Goal: Information Seeking & Learning: Learn about a topic

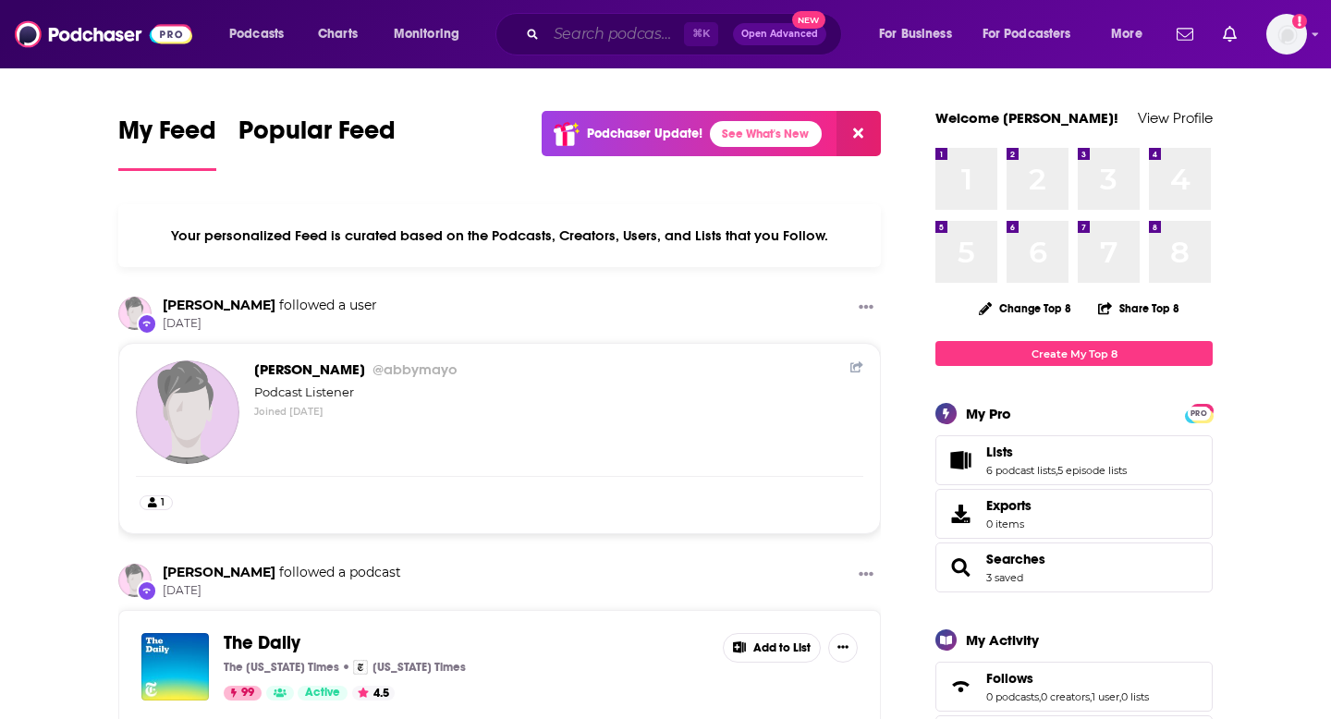
click at [604, 37] on input "Search podcasts, credits, & more..." at bounding box center [615, 34] width 138 height 30
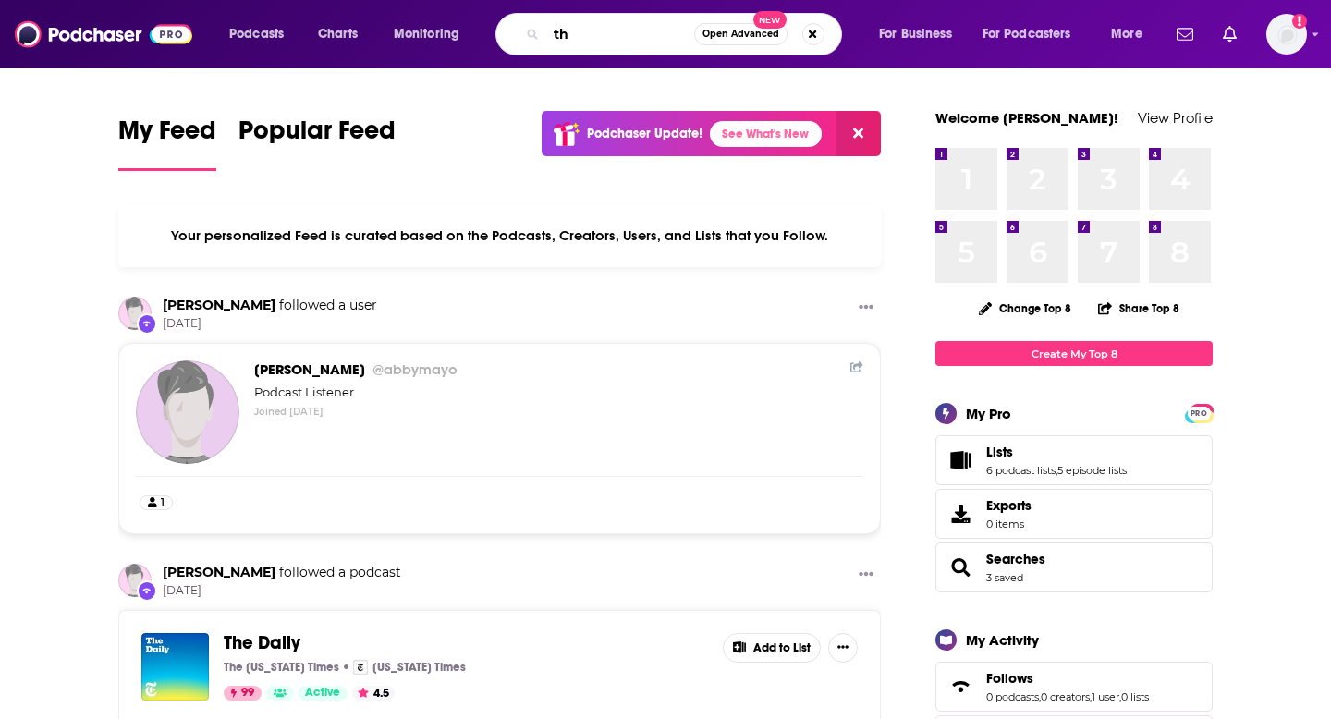
type input "t"
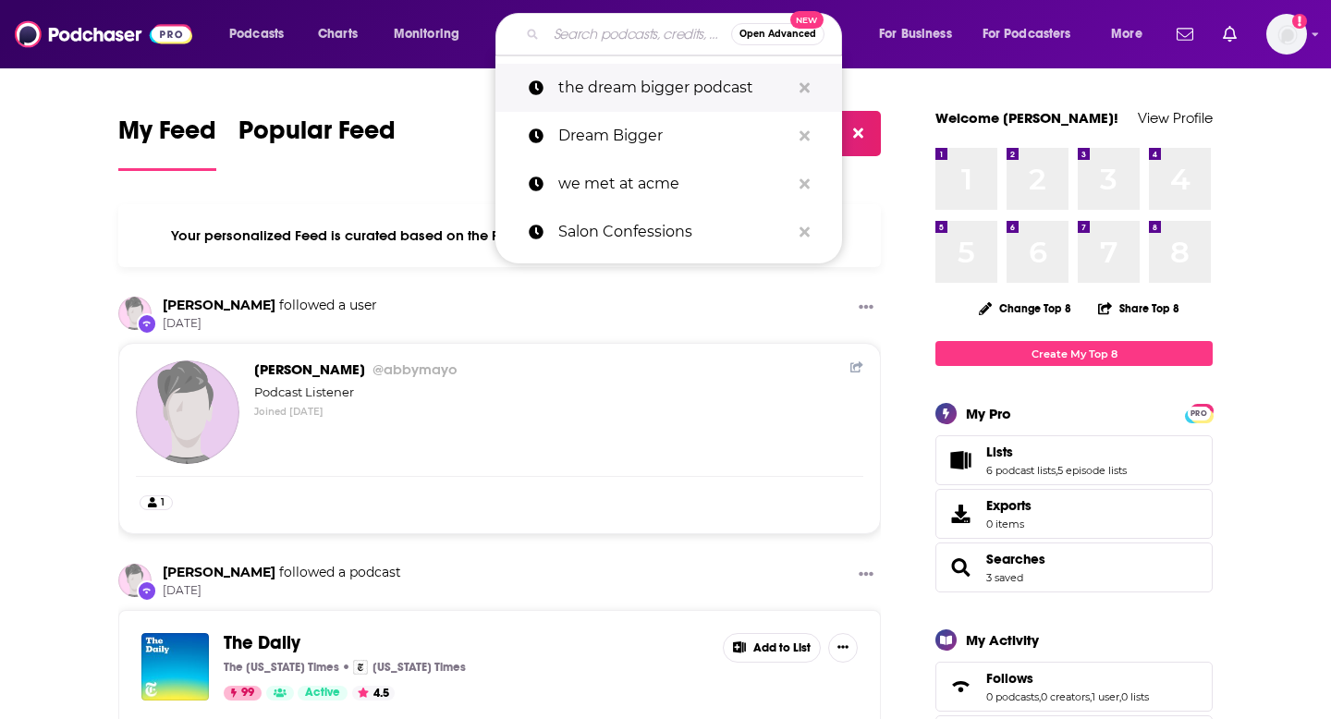
click at [684, 73] on p "the dream bigger podcast" at bounding box center [674, 88] width 232 height 48
type input "the dream bigger podcast"
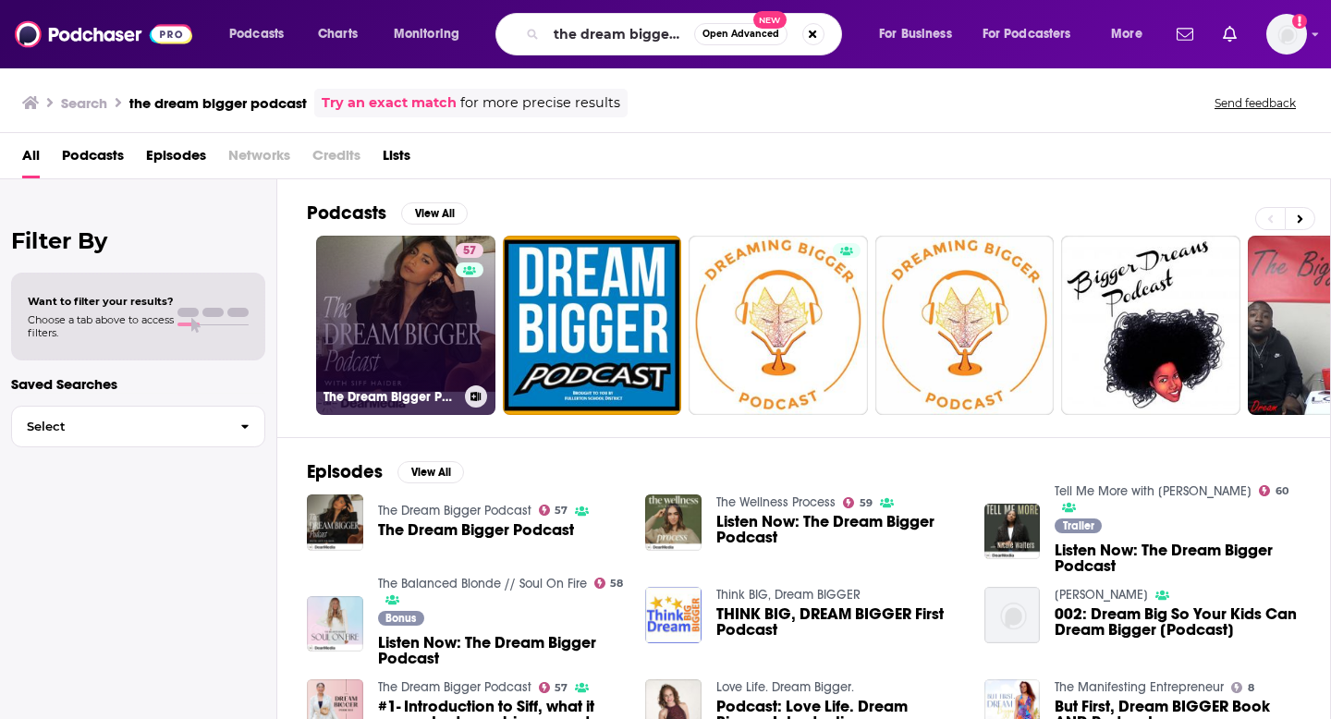
click at [464, 321] on div "57" at bounding box center [472, 314] width 32 height 142
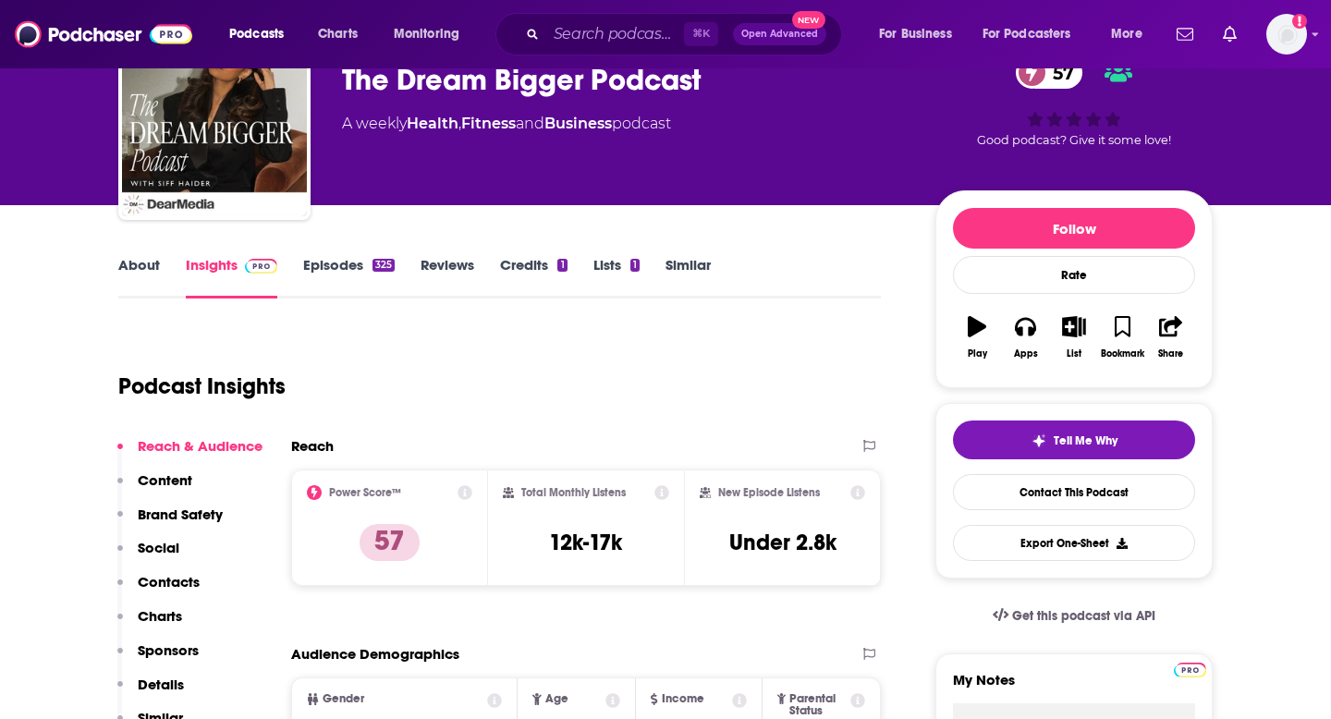
scroll to position [61, 0]
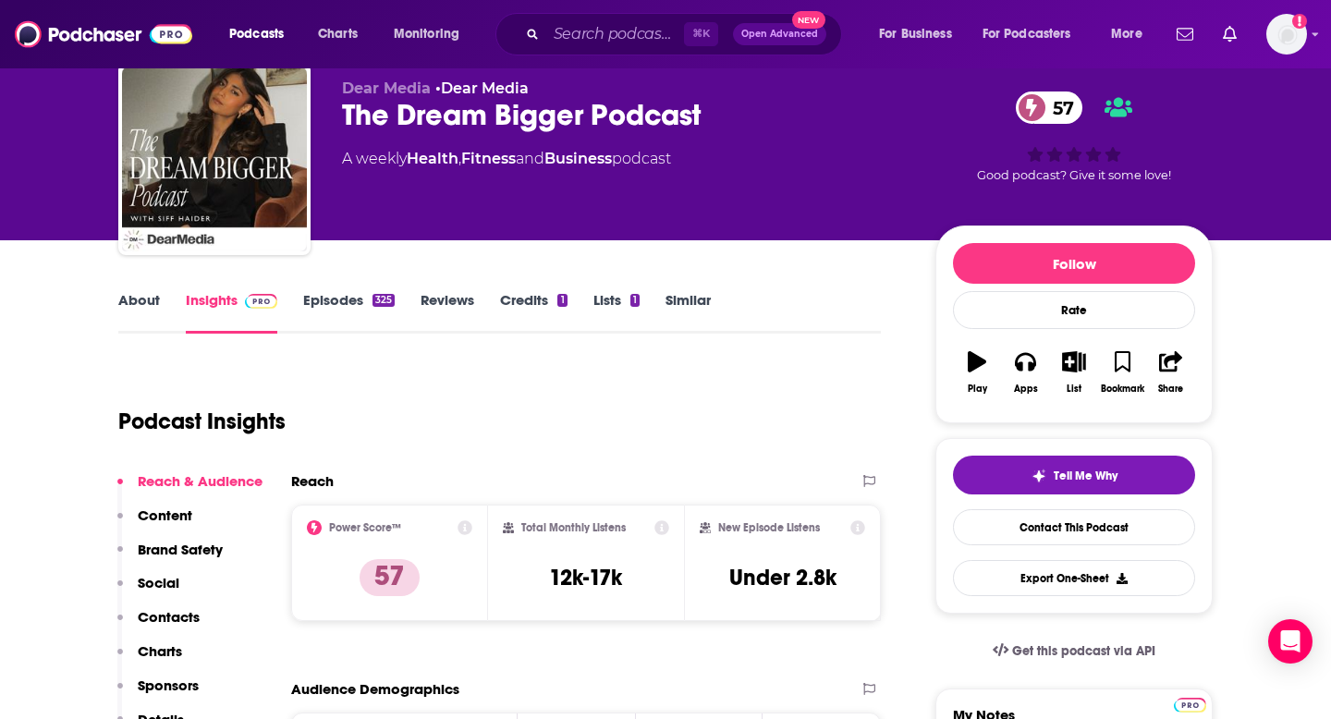
click at [322, 307] on link "Episodes 325" at bounding box center [348, 312] width 91 height 43
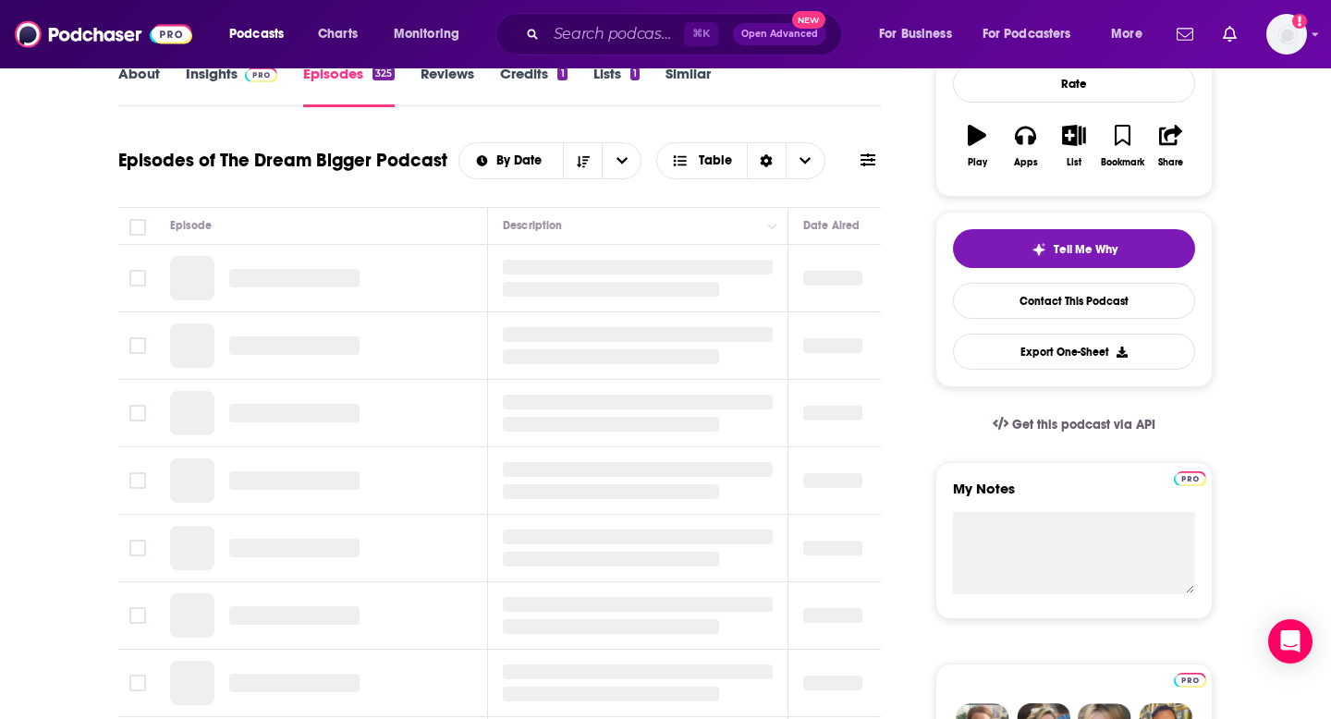
scroll to position [295, 0]
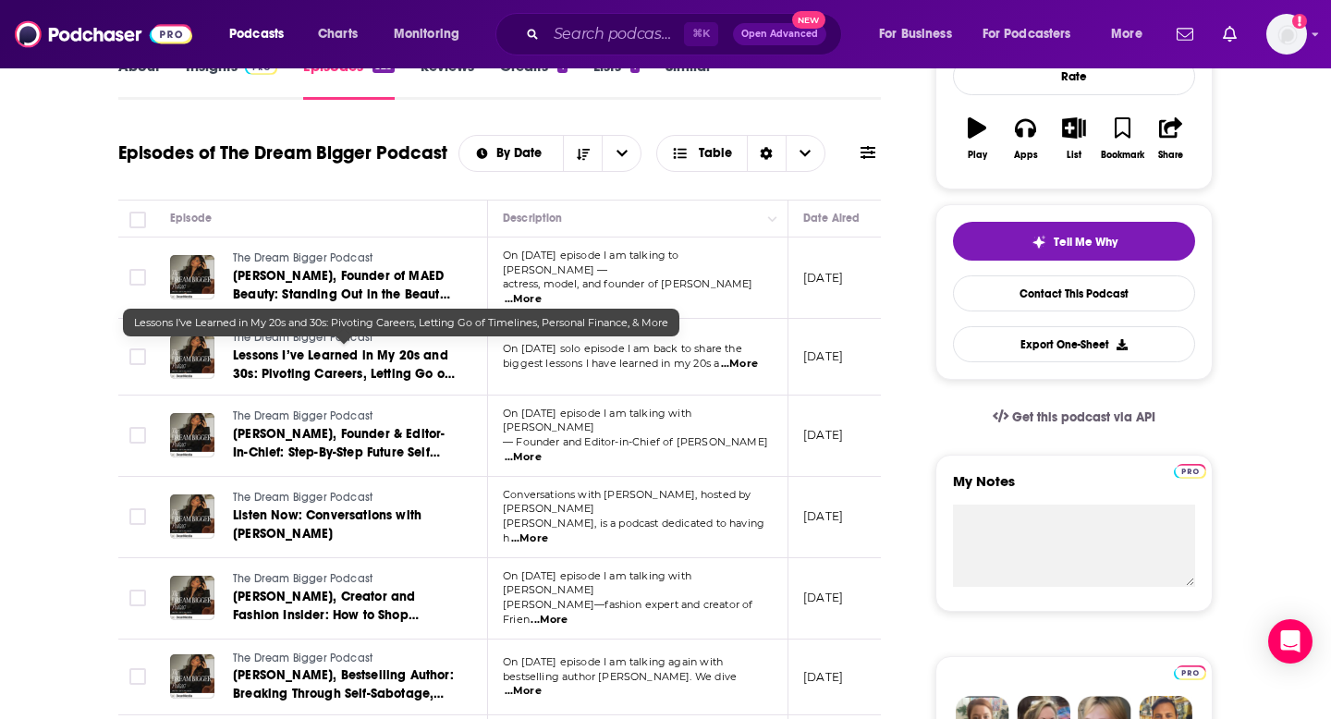
click at [335, 372] on span "Lessons I’ve Learned in My 20s and 30s: Pivoting Careers, Letting Go of Timelin…" at bounding box center [344, 373] width 222 height 53
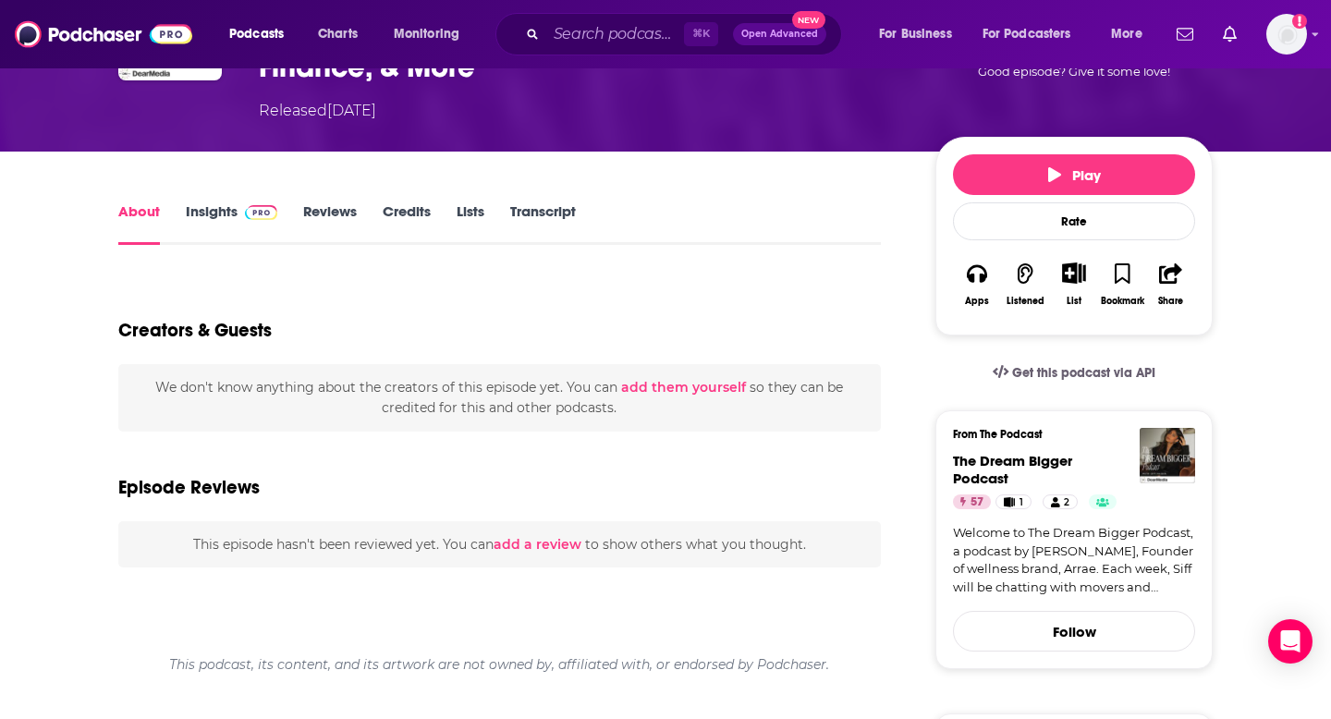
scroll to position [197, 0]
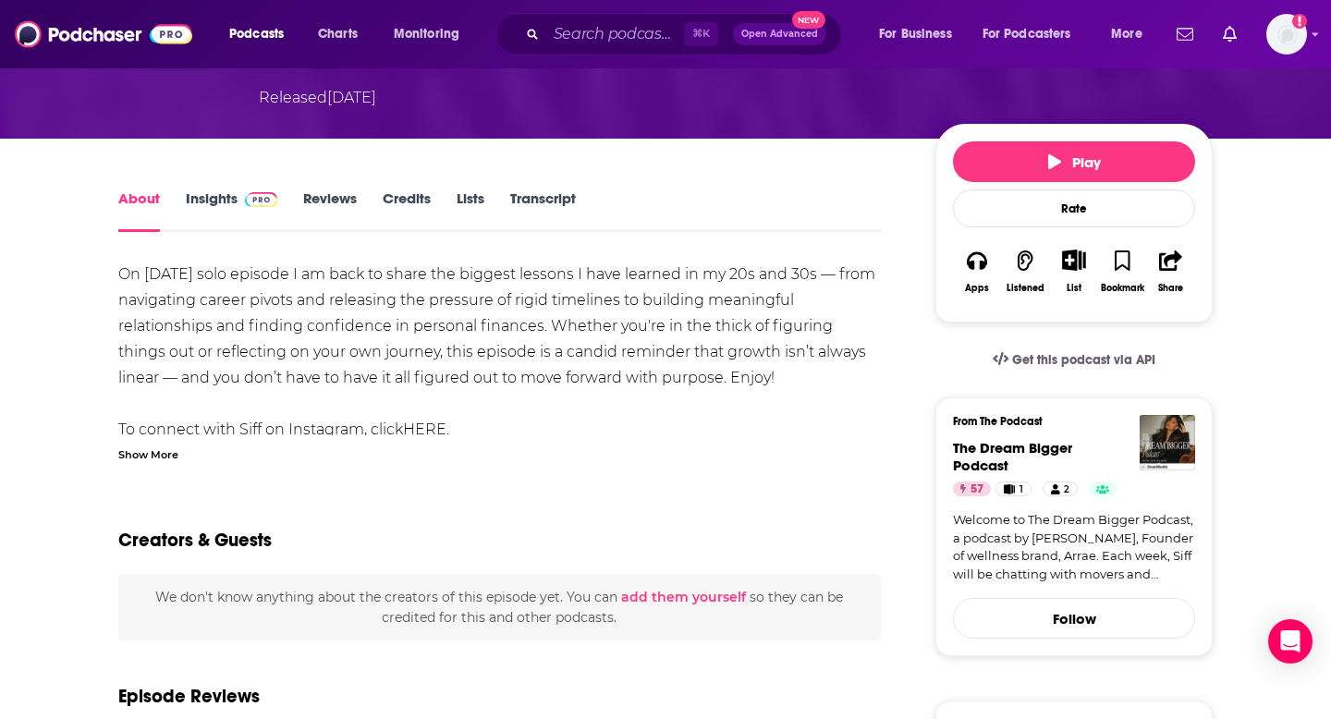
click at [561, 213] on link "Transcript" at bounding box center [543, 210] width 66 height 43
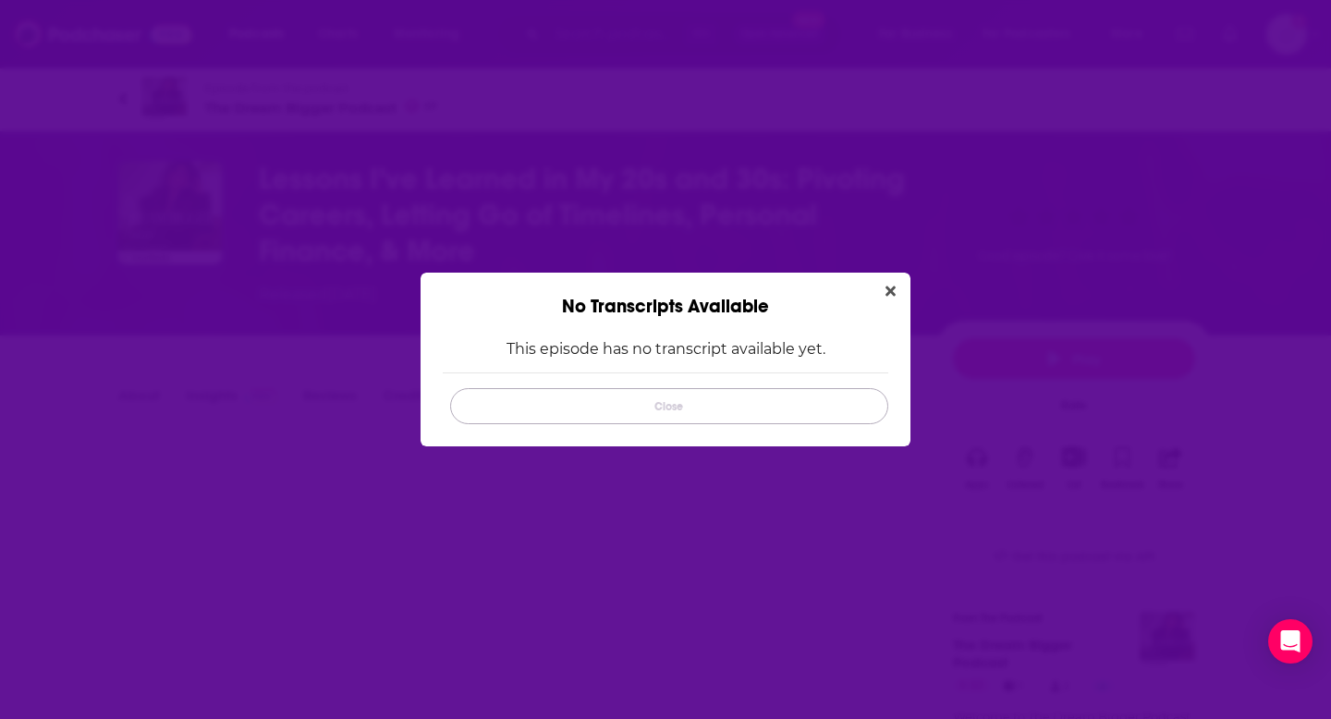
drag, startPoint x: 667, startPoint y: 388, endPoint x: 681, endPoint y: 395, distance: 15.3
click at [667, 388] on button "Close" at bounding box center [669, 406] width 438 height 36
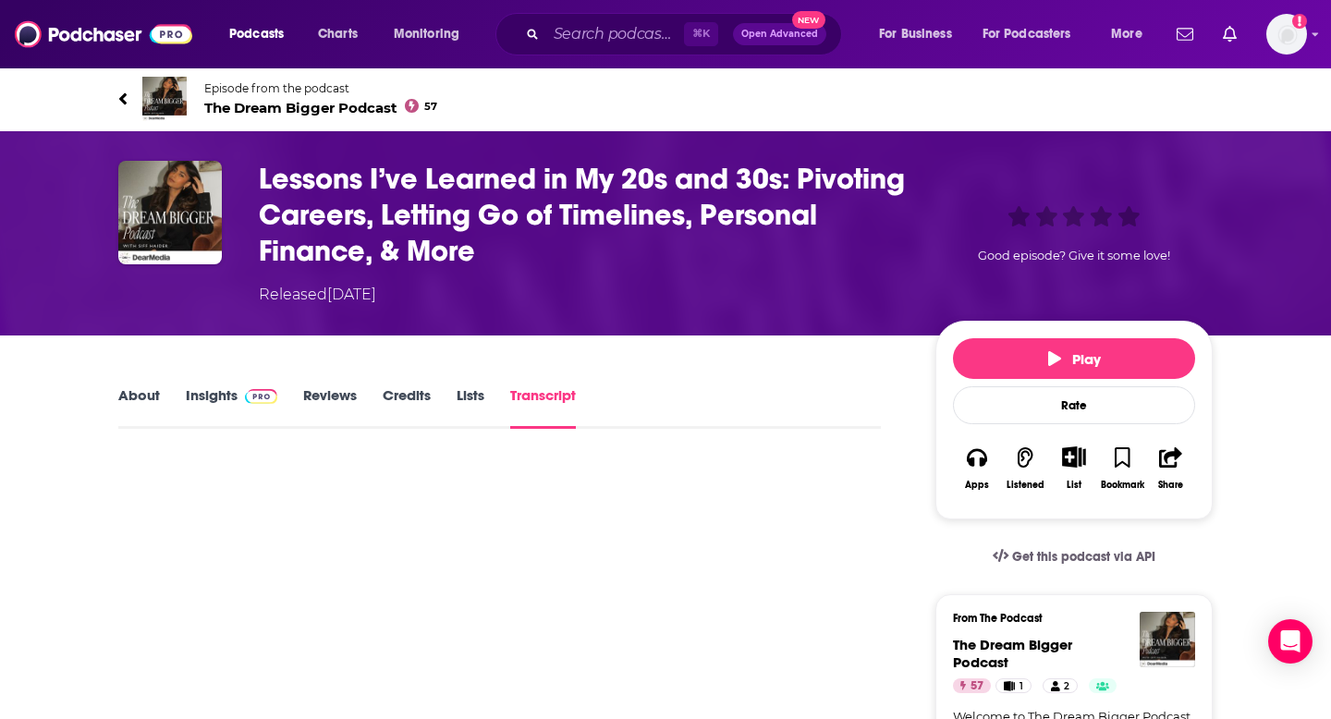
click at [132, 403] on link "About" at bounding box center [139, 407] width 42 height 43
